Goal: Check status

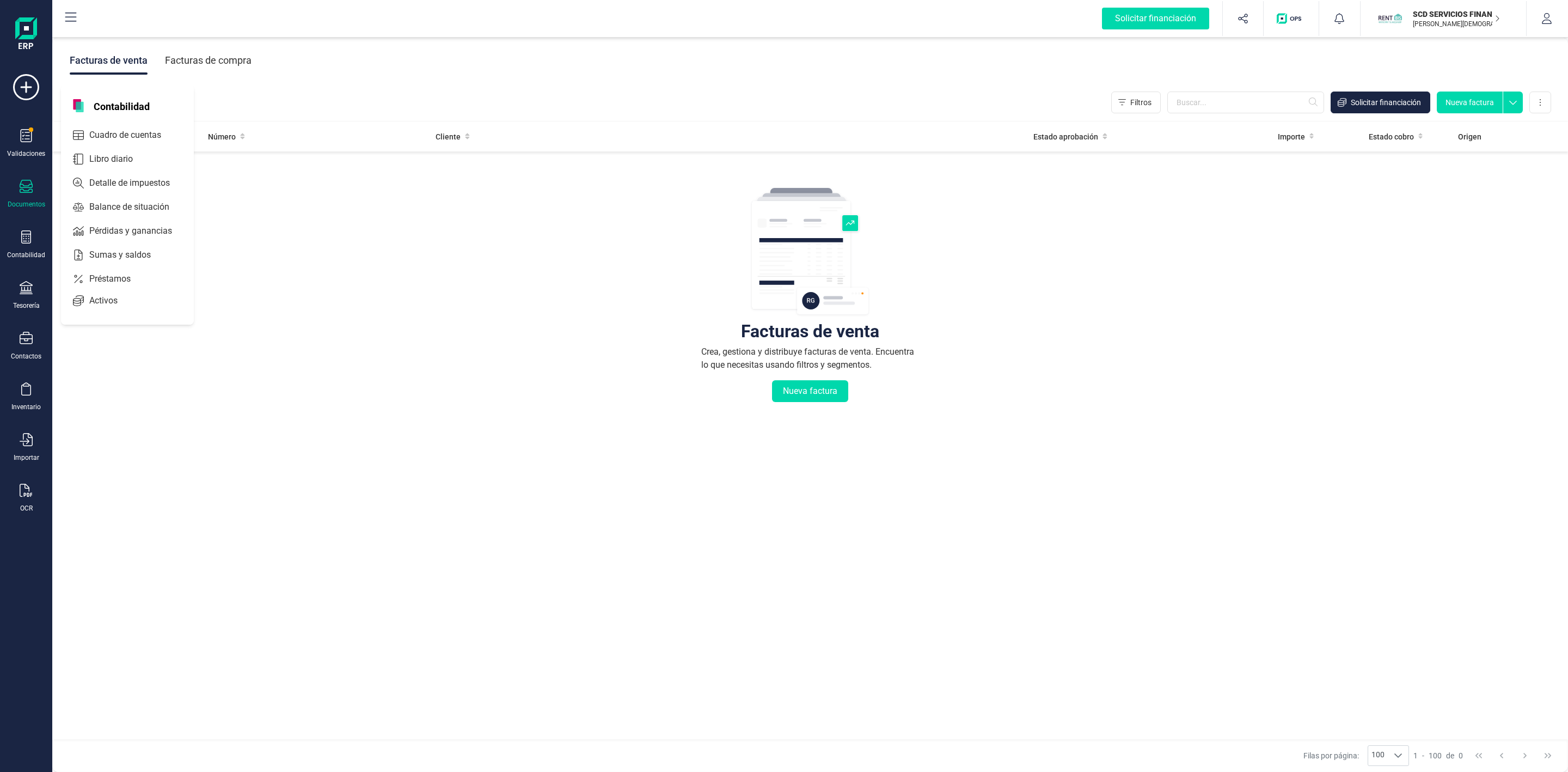
click at [92, 276] on span "Préstamos" at bounding box center [117, 278] width 65 height 13
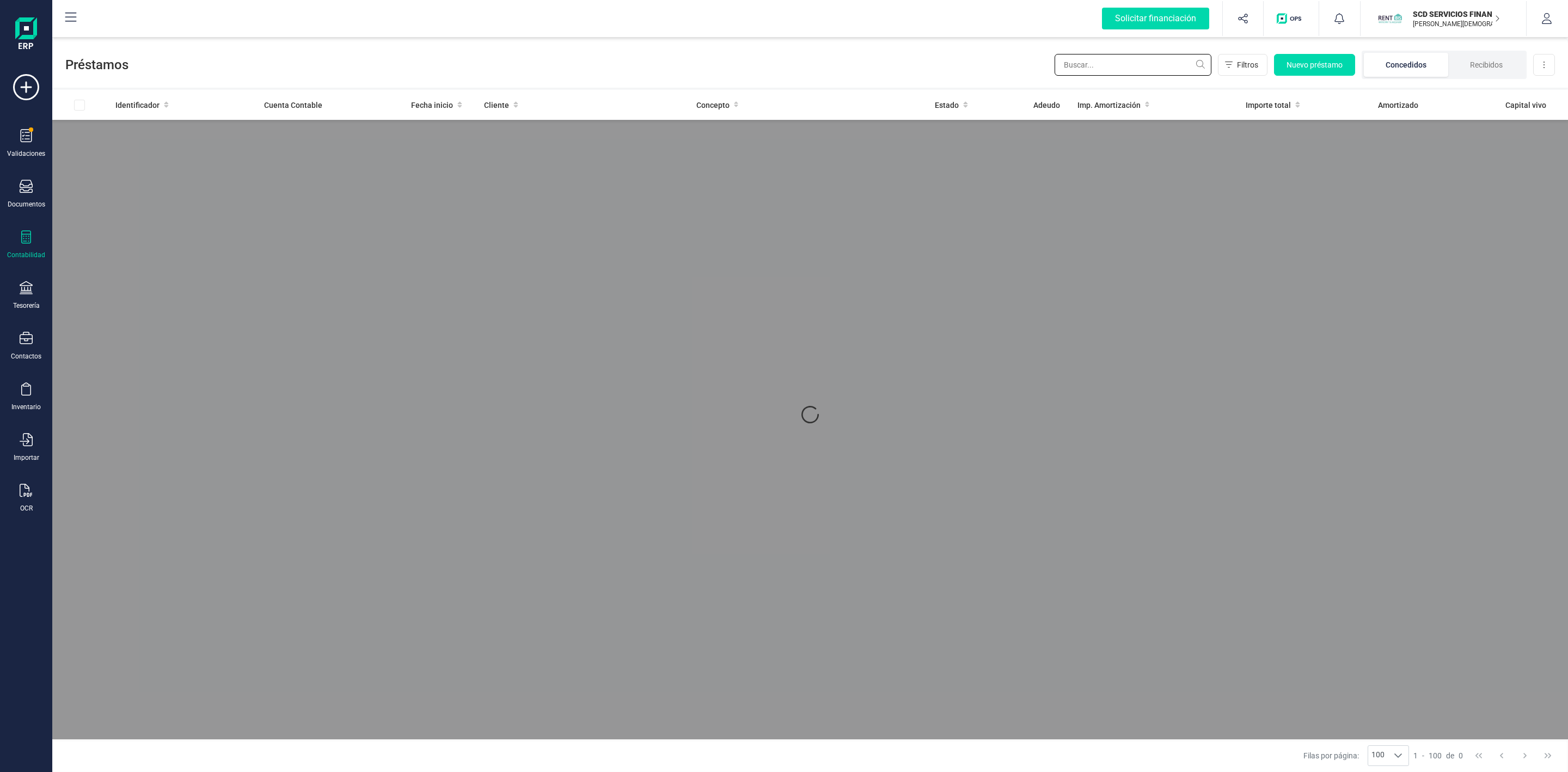
click at [1122, 67] on input "text" at bounding box center [1133, 64] width 157 height 22
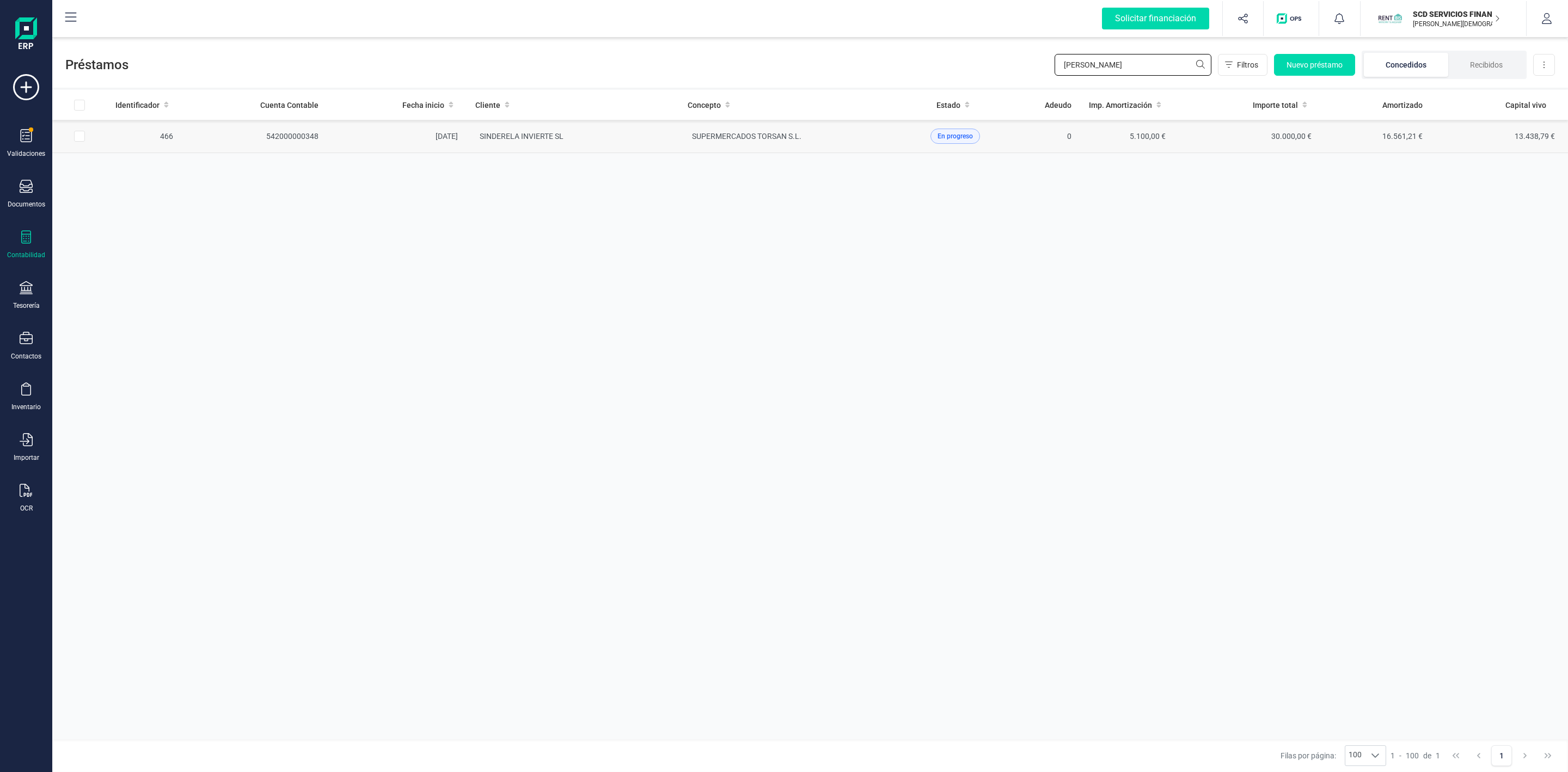
type input "[PERSON_NAME]"
click at [598, 139] on td "SINDERELA INVIERTE SL" at bounding box center [572, 136] width 212 height 33
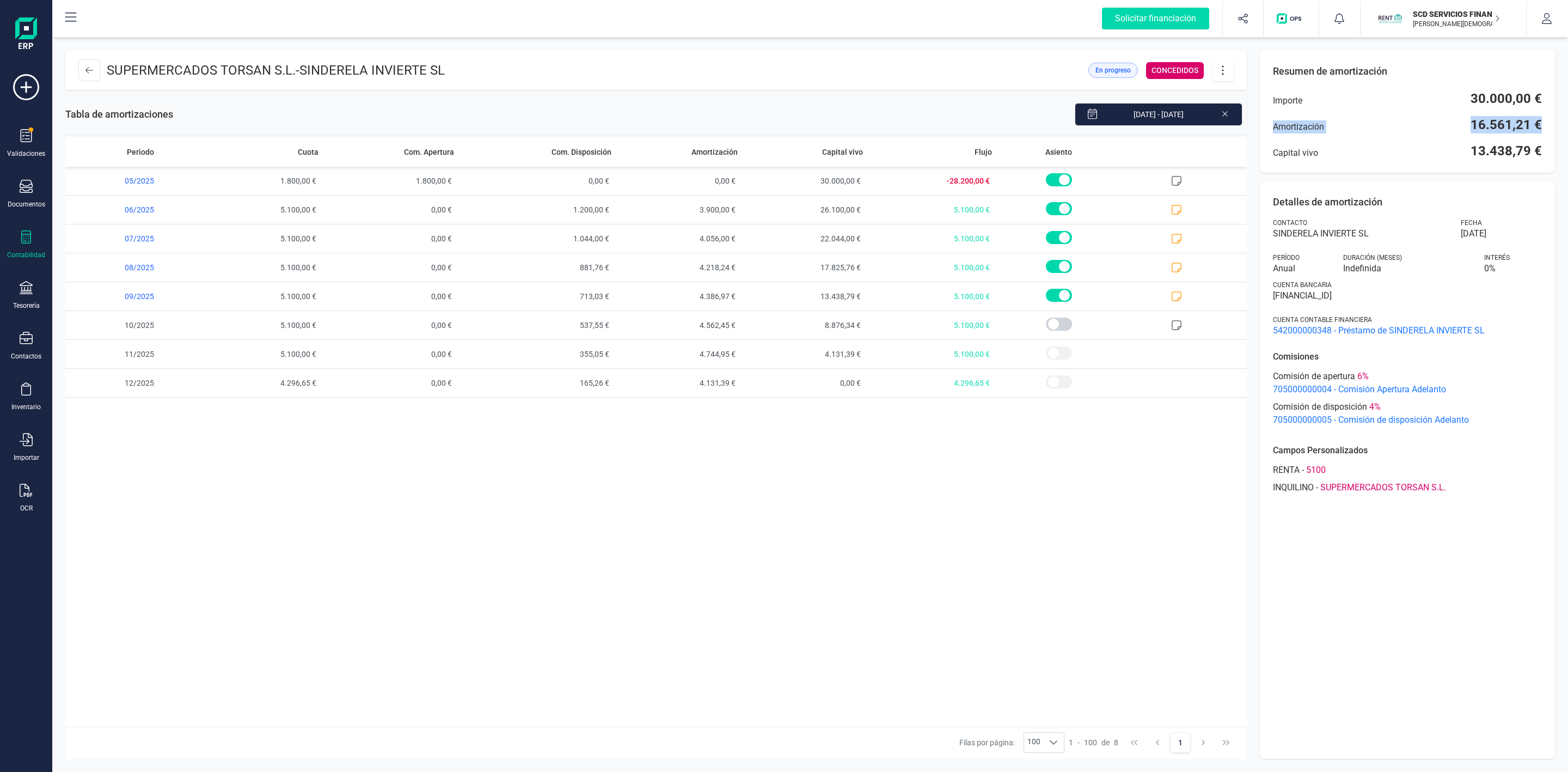
drag, startPoint x: 1270, startPoint y: 129, endPoint x: 1556, endPoint y: 130, distance: 286.0
click at [1556, 130] on div "SUPERMERCADOS TORSAN S.L. - SINDERELA INVIERTE SL En progreso CONCEDIDOS Tabla …" at bounding box center [810, 405] width 1516 height 734
click at [1523, 125] on span "16.561,21 €" at bounding box center [1506, 124] width 71 height 17
